Goal: Task Accomplishment & Management: Manage account settings

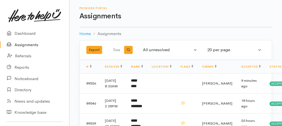
scroll to position [167, 0]
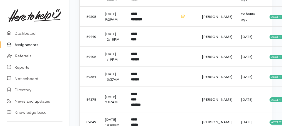
click at [27, 44] on link "Assignments" at bounding box center [34, 44] width 69 height 11
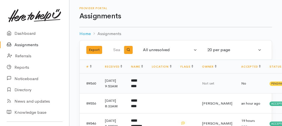
click at [137, 84] on b "*********" at bounding box center [134, 83] width 6 height 9
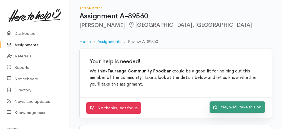
click at [258, 109] on link "Yes, we'll take this on" at bounding box center [238, 106] width 56 height 11
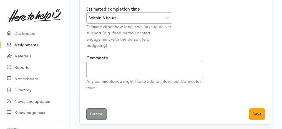
scroll to position [69, 0]
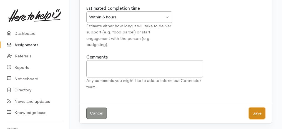
click at [257, 110] on button "Save" at bounding box center [257, 112] width 16 height 11
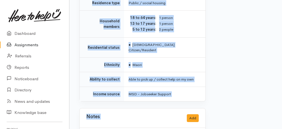
scroll to position [518, 0]
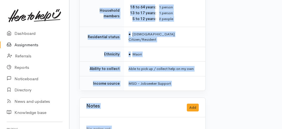
drag, startPoint x: 76, startPoint y: 23, endPoint x: 171, endPoint y: 137, distance: 148.1
copy div "89560 Anika Ker Papamoa, Tauranga Options Finish assignment Decline assignment …"
click at [20, 44] on link "Assignments" at bounding box center [34, 44] width 69 height 11
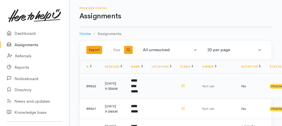
click at [138, 86] on b "**********" at bounding box center [134, 86] width 7 height 14
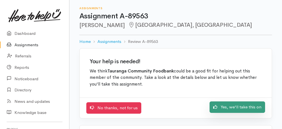
click at [242, 107] on link "Yes, we'll take this on" at bounding box center [238, 106] width 56 height 11
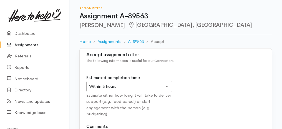
scroll to position [69, 0]
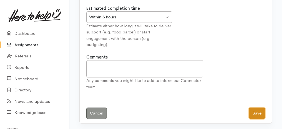
click at [254, 117] on button "Save" at bounding box center [257, 112] width 16 height 11
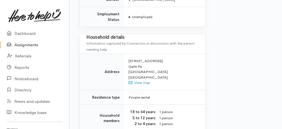
drag, startPoint x: 74, startPoint y: 39, endPoint x: 170, endPoint y: 137, distance: 137.1
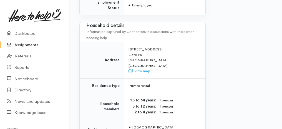
copy div "Details Interactions Print Label Home Assignments A-89563 Take over Assignment …"
click at [31, 44] on link "Assignments" at bounding box center [34, 44] width 69 height 11
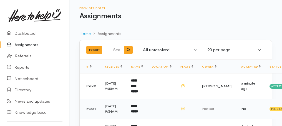
click at [138, 111] on b "**********" at bounding box center [134, 108] width 7 height 9
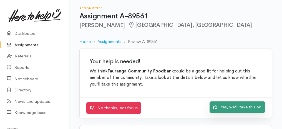
click at [234, 105] on link "Yes, we'll take this on" at bounding box center [238, 106] width 56 height 11
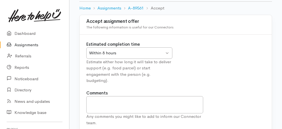
scroll to position [69, 0]
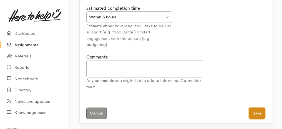
click at [257, 117] on button "Save" at bounding box center [257, 112] width 16 height 11
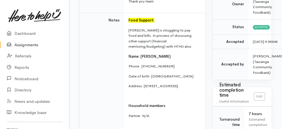
scroll to position [185, 0]
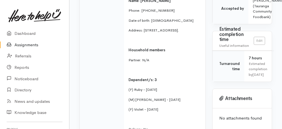
drag, startPoint x: 128, startPoint y: 82, endPoint x: 181, endPoint y: 101, distance: 56.1
click at [181, 101] on td "Food Support: Lisa is struggling to pay food and bills. In process of discussin…" at bounding box center [164, 65] width 81 height 214
copy td "(F) Ruby - 06.08.2011 (M) Christopher - 02.03.2016 (F) Violet - 22.01.2023"
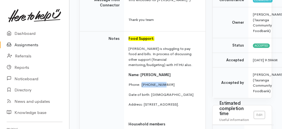
drag, startPoint x: 141, startPoint y: 78, endPoint x: 174, endPoint y: 75, distance: 33.2
click at [174, 82] on p "Phone:  0225167691" at bounding box center [164, 85] width 70 height 6
copy p "0225167691"
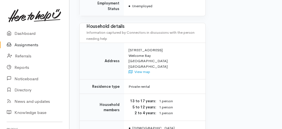
scroll to position [565, 0]
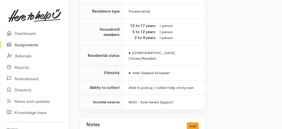
drag, startPoint x: 76, startPoint y: 25, endPoint x: 154, endPoint y: 137, distance: 135.9
copy div "Lisa Olsen Welcome Bay, Tauranga Options Finish assignment Decline assignment A…"
click at [18, 44] on link "Assignments" at bounding box center [34, 44] width 69 height 11
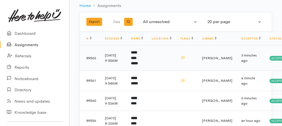
scroll to position [56, 0]
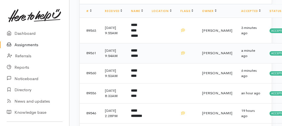
click at [143, 59] on td "**********" at bounding box center [137, 53] width 21 height 20
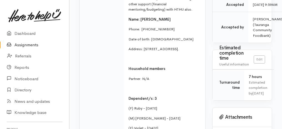
scroll to position [167, 0]
click at [28, 46] on link "Assignments" at bounding box center [34, 44] width 69 height 11
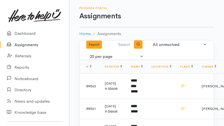
click at [27, 47] on link "Assignments" at bounding box center [34, 44] width 69 height 11
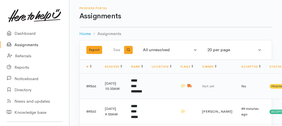
click at [141, 89] on td "**********" at bounding box center [137, 86] width 21 height 26
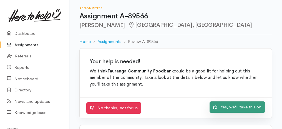
click at [226, 109] on link "Yes, we'll take this on" at bounding box center [238, 106] width 56 height 11
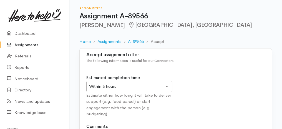
click at [167, 86] on div "Within 8 hours Within 8 hours" at bounding box center [129, 86] width 86 height 11
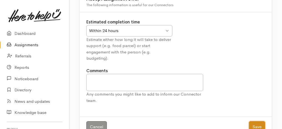
click at [259, 124] on button "Save" at bounding box center [257, 126] width 16 height 11
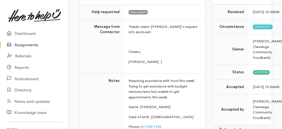
scroll to position [56, 0]
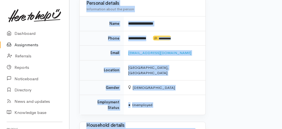
drag, startPoint x: 91, startPoint y: 29, endPoint x: 139, endPoint y: 132, distance: 114.1
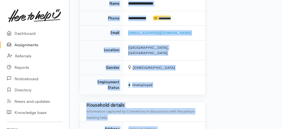
copy div "Help requested Food support Message from Connector Thanks team! Mihi's request …"
click at [117, 121] on td "Address" at bounding box center [102, 128] width 44 height 15
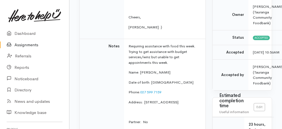
scroll to position [119, 0]
click at [17, 46] on link "Assignments" at bounding box center [34, 44] width 69 height 11
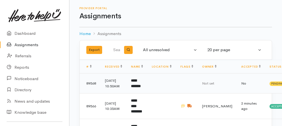
click at [134, 82] on b "**********" at bounding box center [136, 83] width 10 height 9
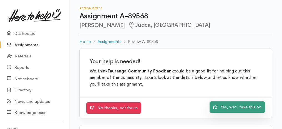
click at [245, 109] on link "Yes, we'll take this on" at bounding box center [238, 106] width 56 height 11
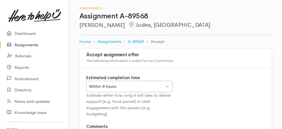
scroll to position [69, 0]
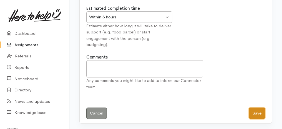
click at [259, 116] on button "Save" at bounding box center [257, 112] width 16 height 11
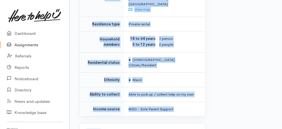
scroll to position [535, 0]
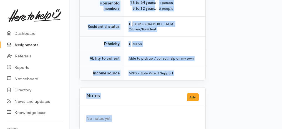
drag, startPoint x: 75, startPoint y: 20, endPoint x: 160, endPoint y: 137, distance: 144.7
copy div "89568 [PERSON_NAME] [PERSON_NAME], Tauranga Options Finish assignment Decline a…"
